Goal: Task Accomplishment & Management: Complete application form

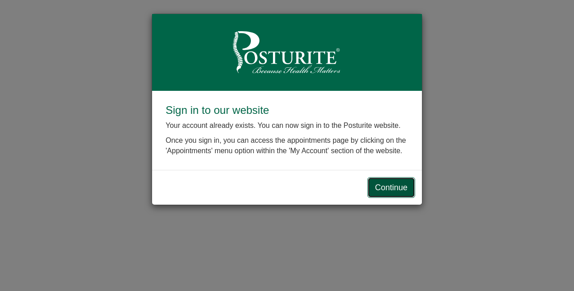
click at [386, 182] on link "Continue" at bounding box center [391, 187] width 48 height 21
click at [402, 190] on link "Continue" at bounding box center [391, 187] width 48 height 21
click at [397, 189] on link "Continue" at bounding box center [391, 187] width 48 height 21
